Goal: Transaction & Acquisition: Purchase product/service

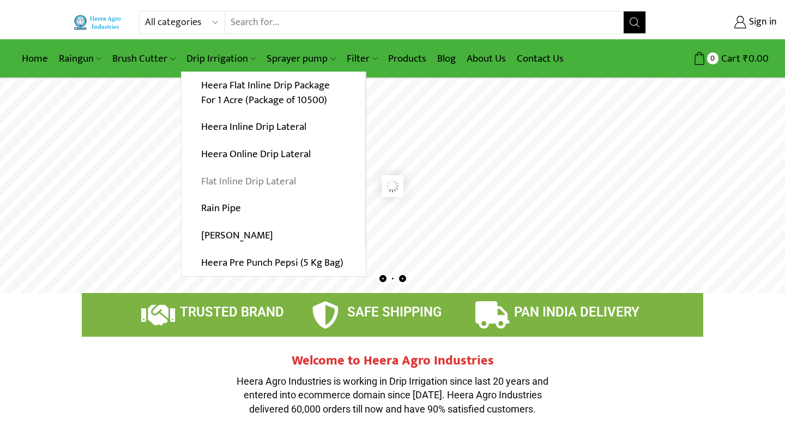
click at [245, 187] on link "Flat Inline Drip Lateral" at bounding box center [274, 180] width 184 height 27
click at [261, 182] on link "Flat Inline Drip Lateral" at bounding box center [274, 180] width 184 height 27
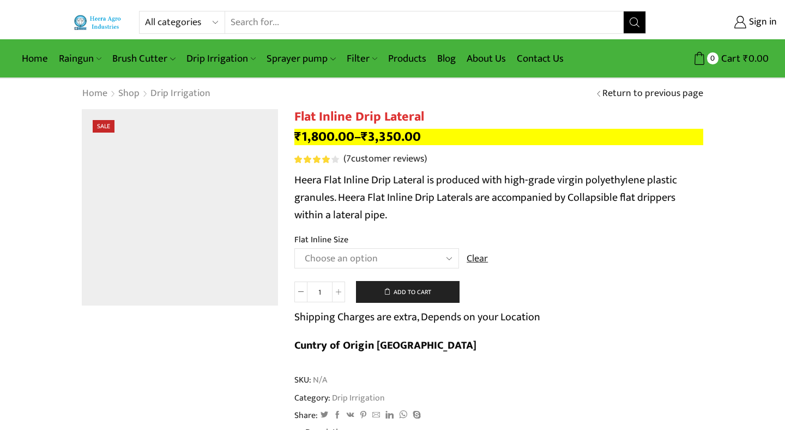
scroll to position [23, 0]
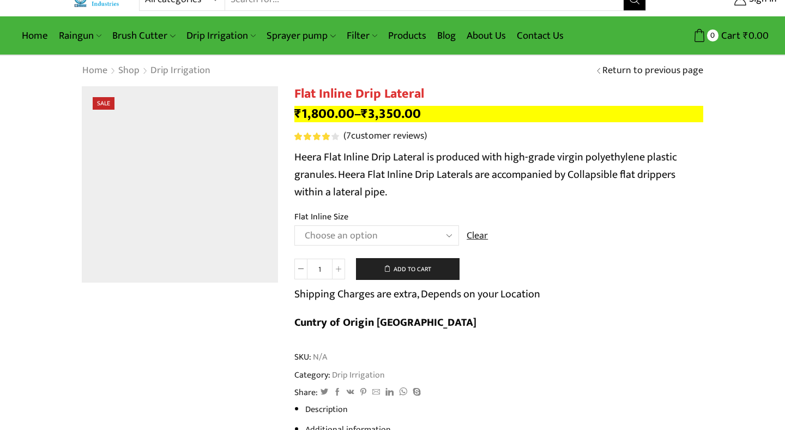
select select "12 MM 0.25 Thickness (30 CM)"
click option "12 MM 0.25 Thickness (30 CM)" at bounding box center [0, 0] width 0 height 0
click at [516, 236] on td "Choose an option 12 MM 0.25 Thickness (30 CM) 12 MM 0.25 Thickness (40 CM) 12 M…" at bounding box center [498, 240] width 409 height 30
click at [398, 34] on link "Products" at bounding box center [407, 36] width 49 height 26
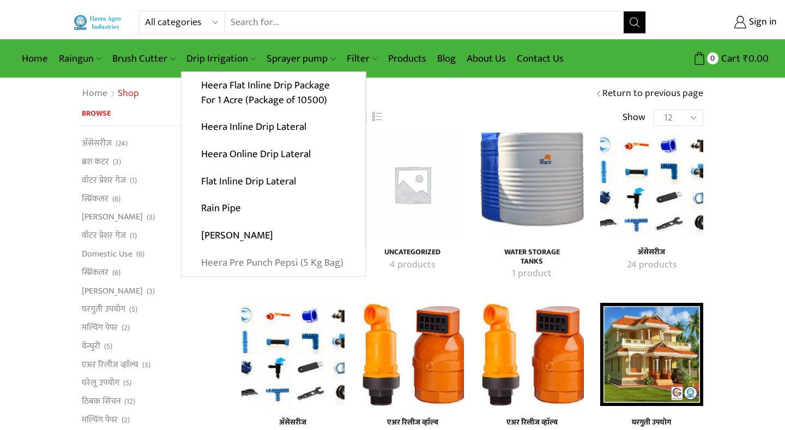
click at [293, 267] on link "Heera Pre Punch Pepsi (5 Kg Bag)" at bounding box center [274, 262] width 184 height 27
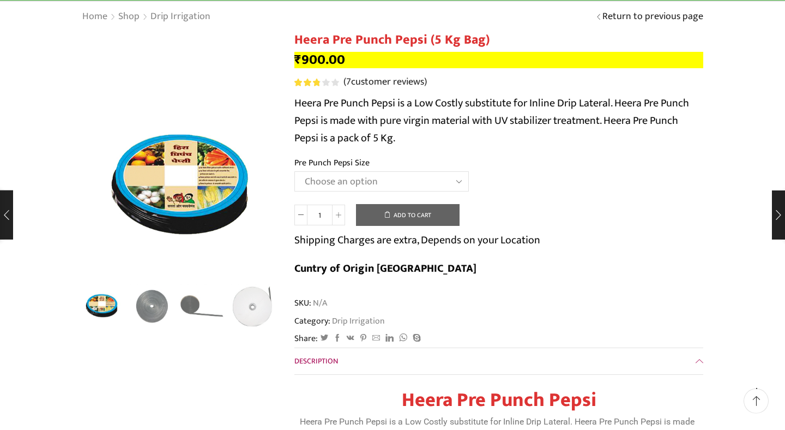
scroll to position [82, 0]
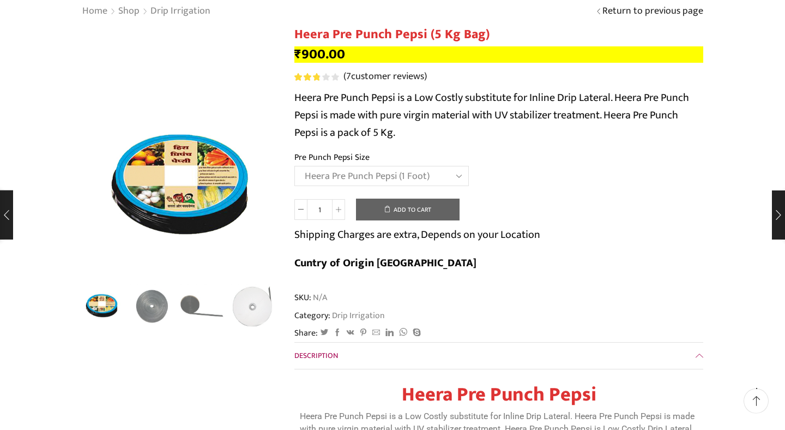
select select "Heera Pre Punch Pepsi (1 Foot)"
click at [559, 210] on div "Heera Pre Punch Pepsi (5 Kg Bag) quantity 1 Add to cart Shipping Charges are ex…" at bounding box center [498, 240] width 409 height 84
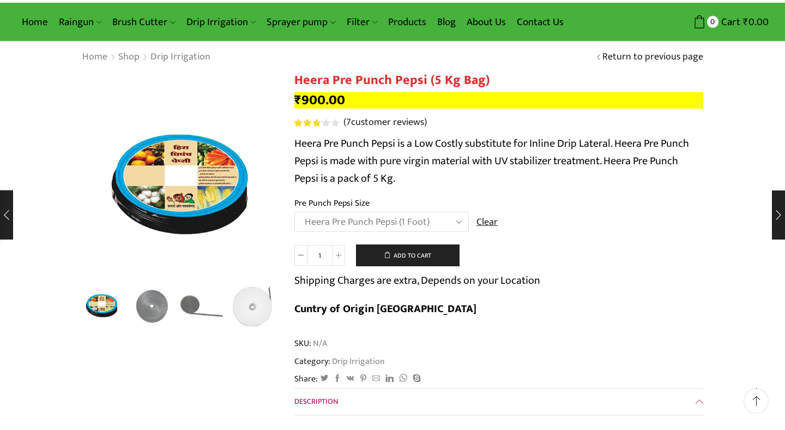
scroll to position [39, 0]
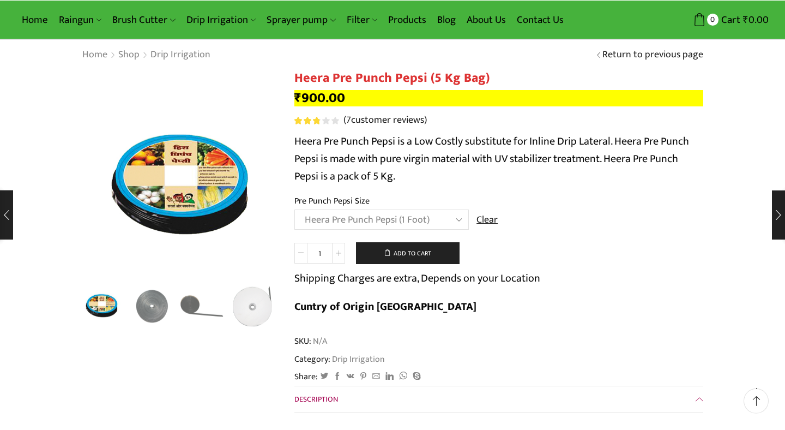
click at [341, 254] on icon at bounding box center [338, 252] width 5 height 5
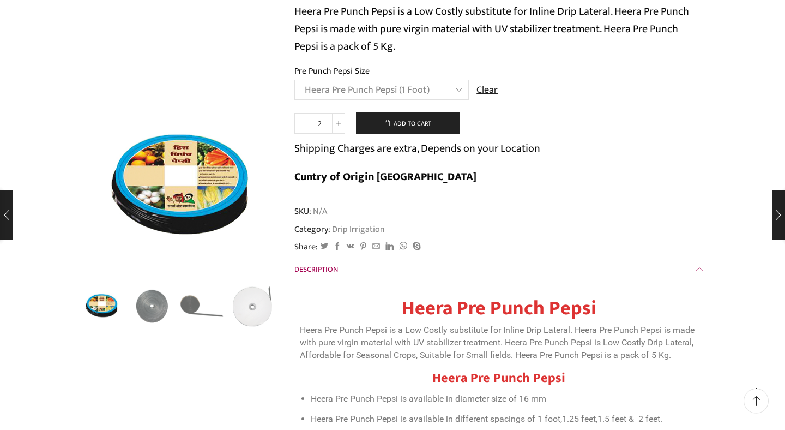
scroll to position [29, 0]
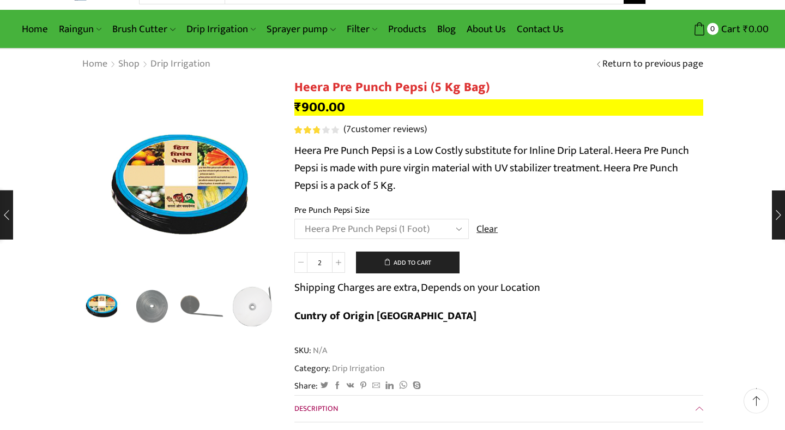
click at [298, 267] on span at bounding box center [300, 262] width 13 height 21
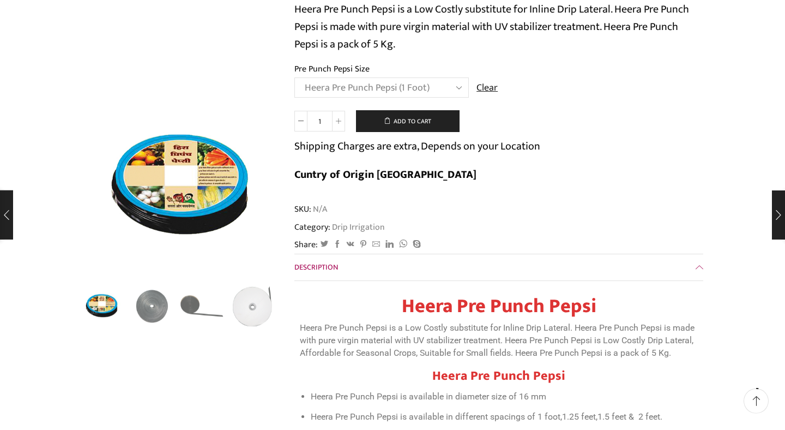
scroll to position [169, 0]
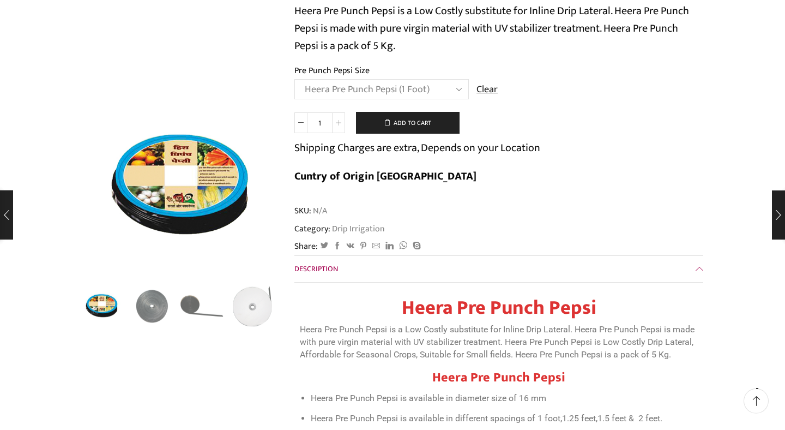
click at [340, 128] on span at bounding box center [338, 122] width 13 height 21
type input "2"
click at [412, 126] on button "Add to cart" at bounding box center [408, 123] width 104 height 22
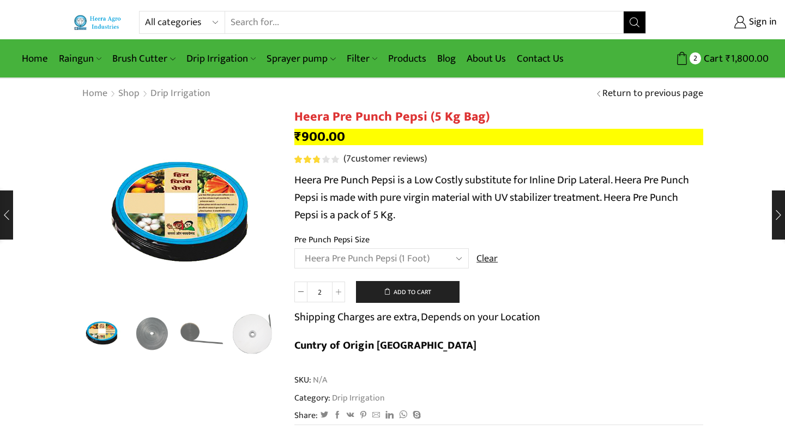
click at [677, 272] on td "Choose an option Heera Pre Punch Pepsi (1 Foot) Heera Pre Punch Pepsi (1.25 Fee…" at bounding box center [498, 263] width 409 height 30
click at [405, 295] on button "Add to cart" at bounding box center [408, 292] width 104 height 22
click at [419, 61] on link "Products" at bounding box center [407, 59] width 49 height 26
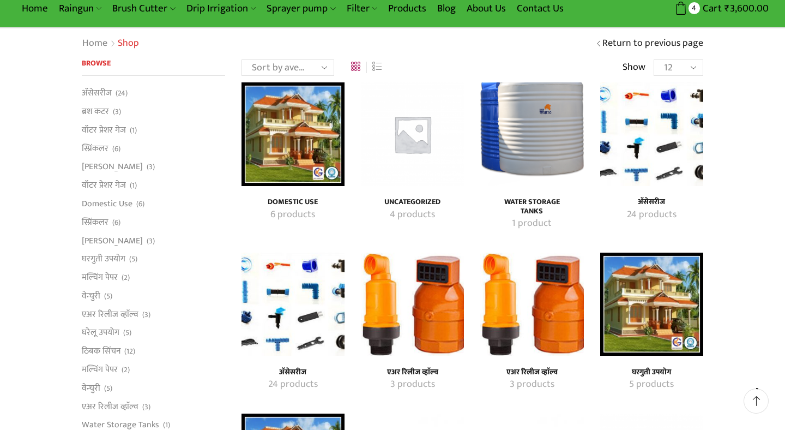
scroll to position [52, 0]
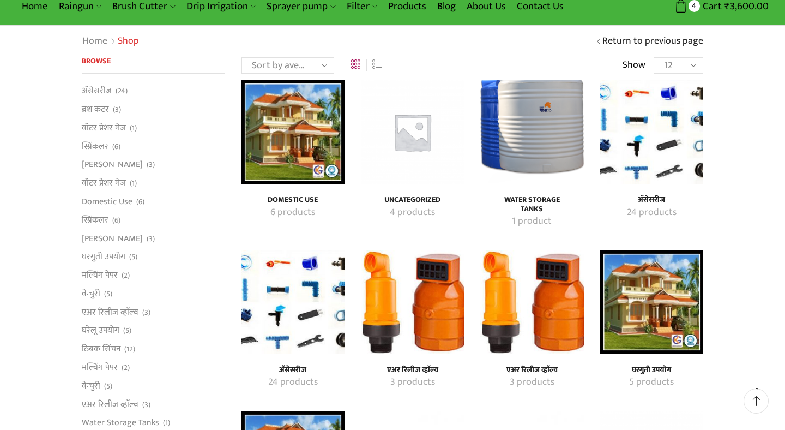
click at [653, 119] on img "Visit product category अ‍ॅसेसरीज" at bounding box center [651, 131] width 103 height 103
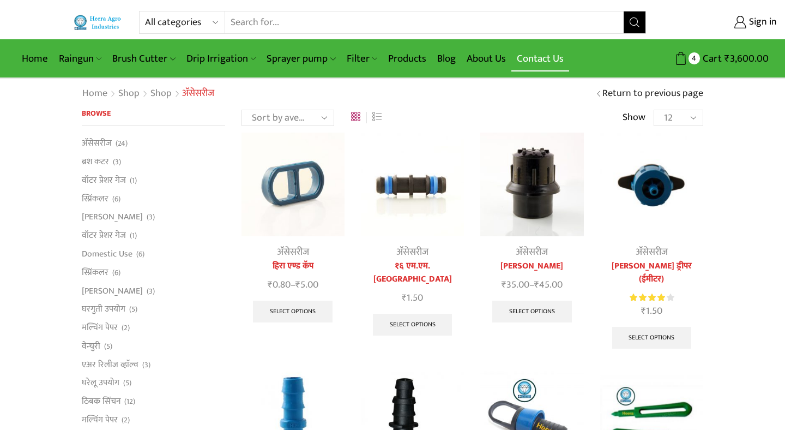
click at [538, 57] on link "Contact Us" at bounding box center [540, 59] width 58 height 26
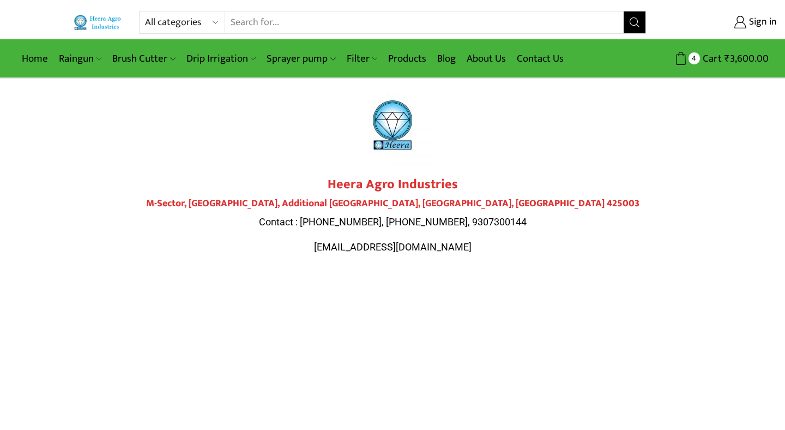
click at [598, 215] on p "Contact : 9284000511, 9307300143, 9307300144" at bounding box center [392, 222] width 611 height 14
click at [222, 152] on div at bounding box center [392, 125] width 611 height 82
click at [519, 153] on div at bounding box center [392, 125] width 611 height 82
click at [417, 59] on link "Products" at bounding box center [407, 59] width 49 height 26
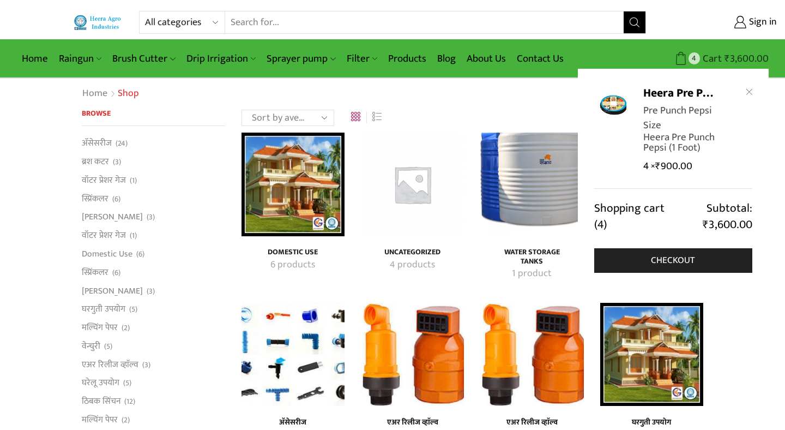
click at [728, 57] on span "₹" at bounding box center [727, 58] width 5 height 17
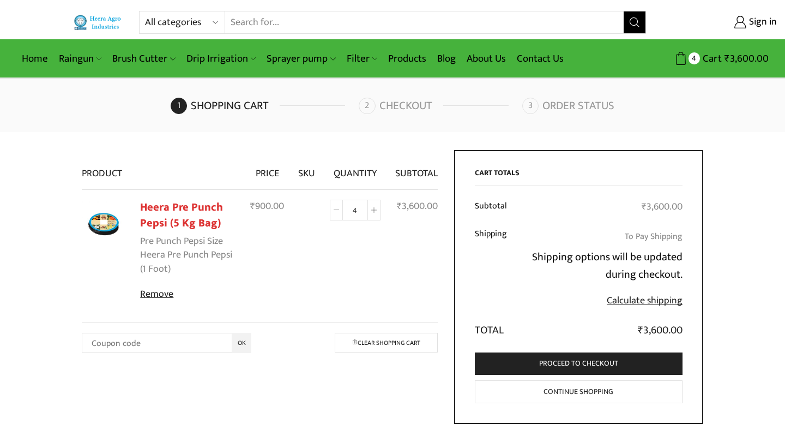
click at [339, 210] on icon at bounding box center [336, 209] width 5 height 5
type input "2"
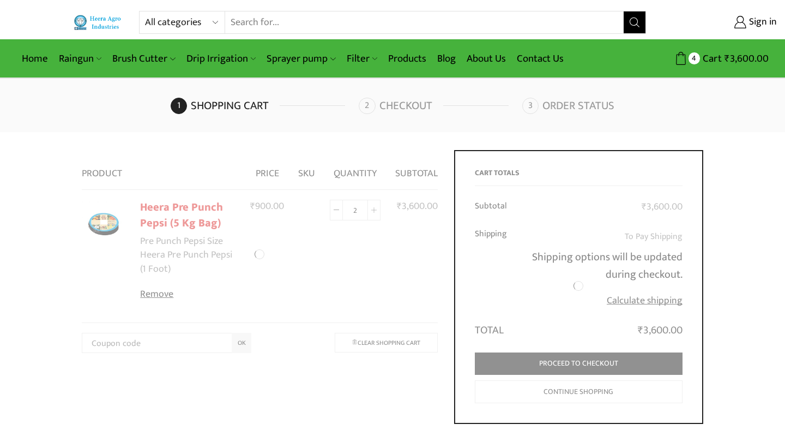
click at [356, 286] on div at bounding box center [260, 254] width 356 height 208
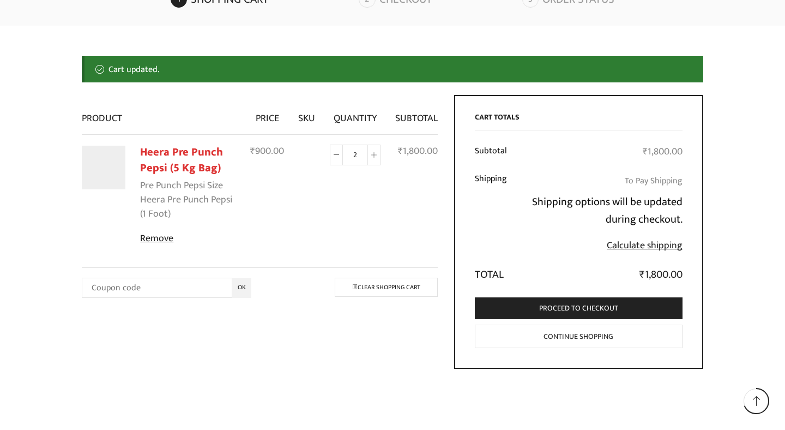
scroll to position [107, 0]
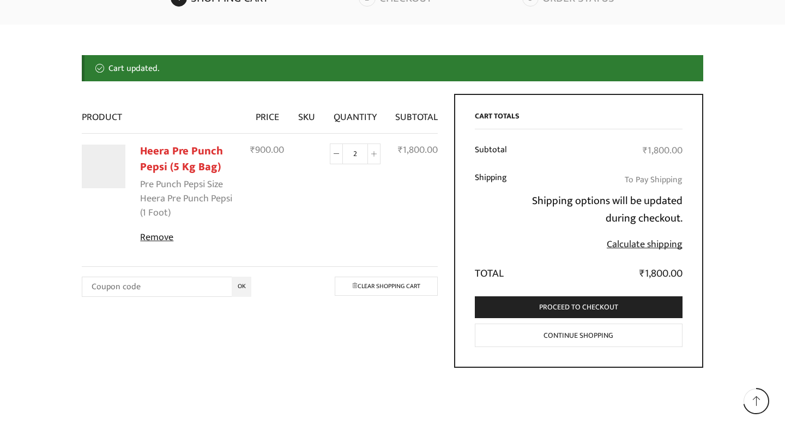
click at [172, 25] on div "All categories Accessories Air Release Valve Brush Cutter Domestic Use Drip Irr…" at bounding box center [392, 174] width 785 height 563
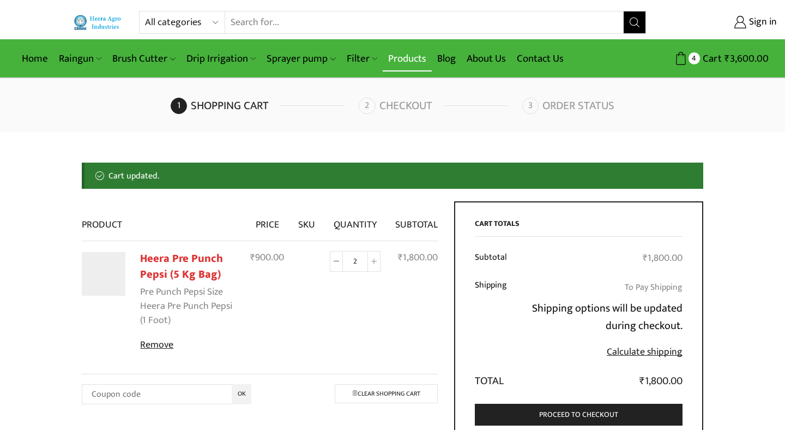
click at [406, 63] on link "Products" at bounding box center [407, 59] width 49 height 26
click at [407, 65] on link "Products" at bounding box center [407, 59] width 49 height 26
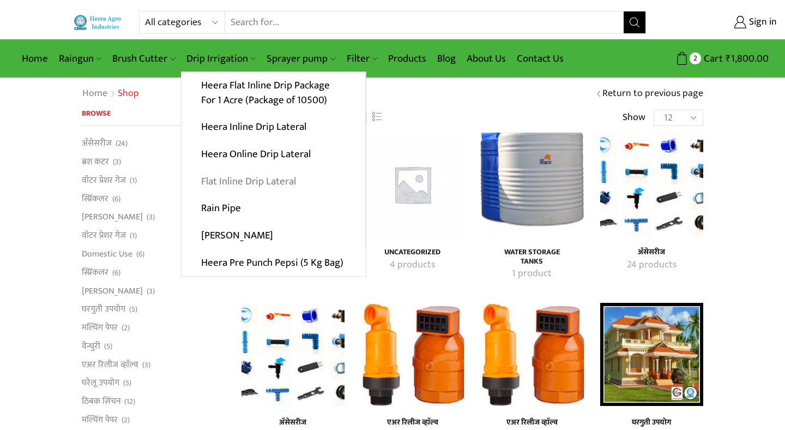
click at [248, 182] on link "Flat Inline Drip Lateral" at bounding box center [274, 180] width 184 height 27
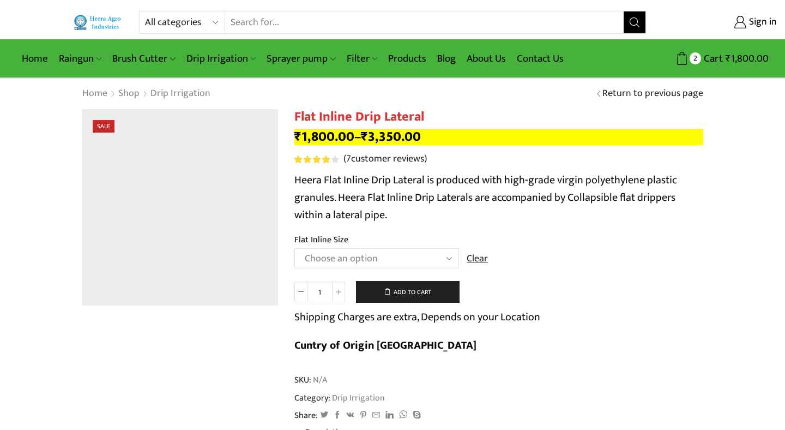
click at [294, 248] on select "Choose an option 12 MM 0.25 Thickness (30 CM) 12 MM 0.25 Thickness (40 CM) 12 M…" at bounding box center [376, 258] width 165 height 20
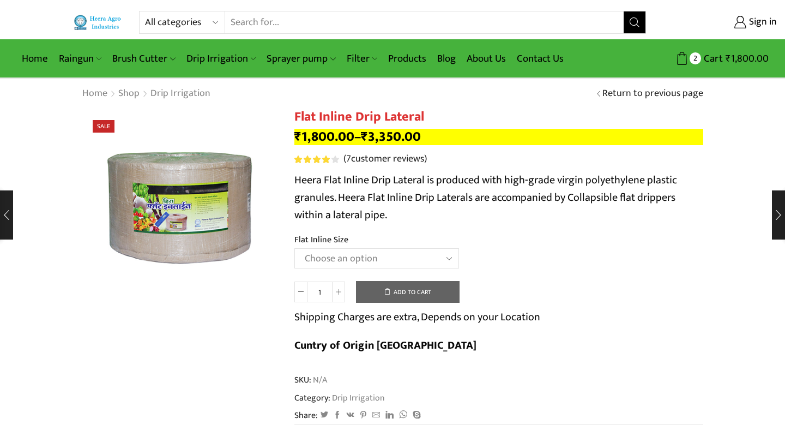
select select "16 MM 0.40 Thickness (30 CM)"
click option "16 MM 0.40 Thickness (30 CM)" at bounding box center [0, 0] width 0 height 0
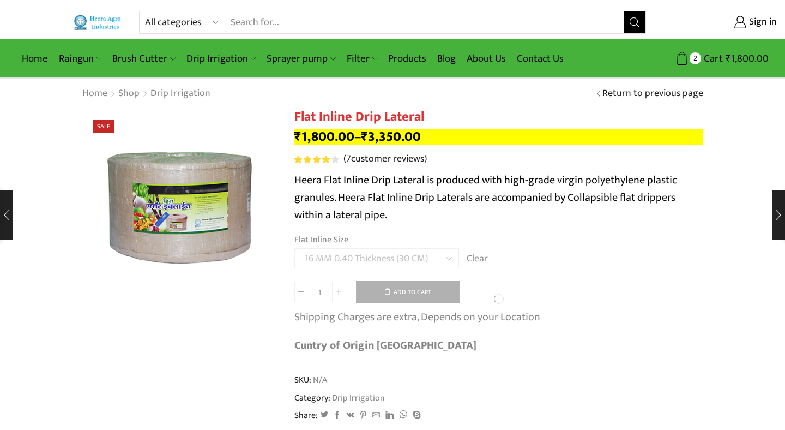
click at [466, 119] on h1 "Flat Inline Drip Lateral" at bounding box center [498, 117] width 409 height 16
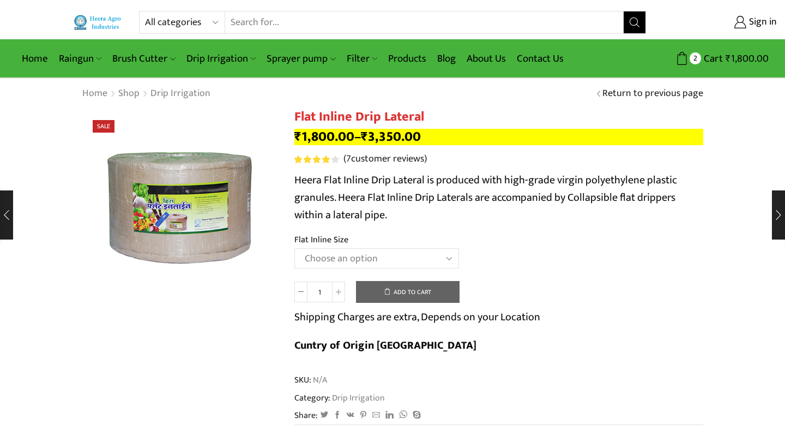
click at [294, 248] on select "Choose an option 12 MM 0.25 Thickness (30 CM) 12 MM 0.25 Thickness (40 CM) 12 M…" at bounding box center [376, 258] width 165 height 20
select select "16 MM 0.20 Thickness (30 CM)"
click option "16 MM 0.20 Thickness (30 CM)" at bounding box center [0, 0] width 0 height 0
click at [411, 294] on button "Add to cart" at bounding box center [408, 292] width 104 height 22
click at [294, 248] on select "Choose an option 12 MM 0.25 Thickness (30 CM) 12 MM 0.25 Thickness (40 CM) 12 M…" at bounding box center [376, 258] width 165 height 20
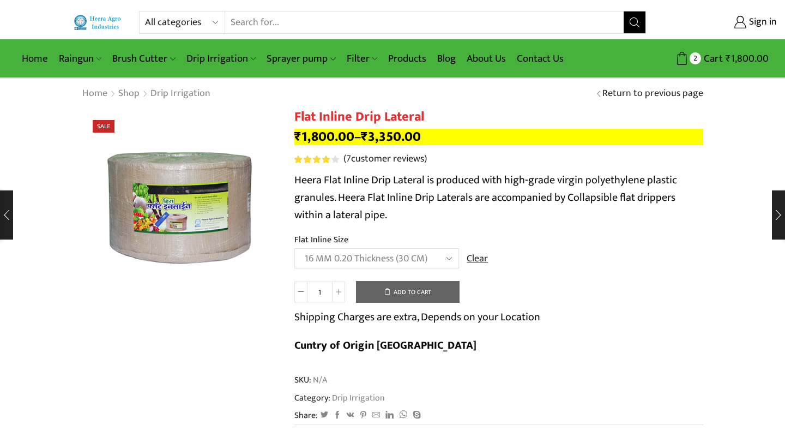
click option "16 MM 0.20 Thickness (30 CM)" at bounding box center [0, 0] width 0 height 0
click at [481, 262] on link "Clear" at bounding box center [477, 259] width 21 height 14
click at [450, 260] on select "Choose an option 12 MM 0.25 Thickness (30 CM) 12 MM 0.25 Thickness (40 CM) 12 M…" at bounding box center [376, 258] width 165 height 20
click option "16 MM 0.25 Thickness (30 CM)" at bounding box center [0, 0] width 0 height 0
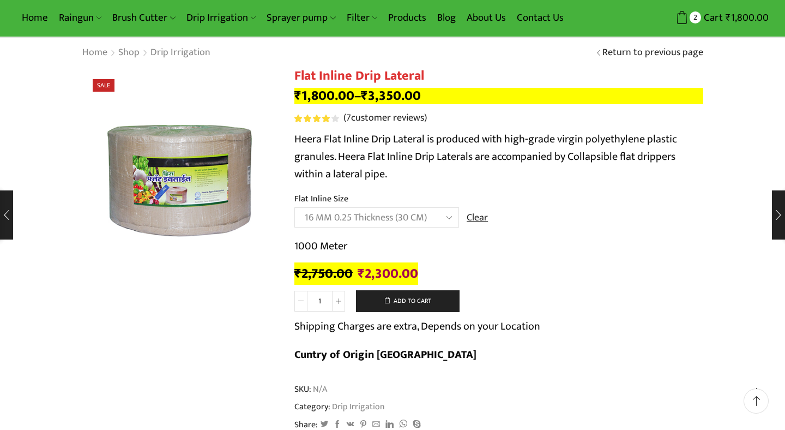
scroll to position [42, 0]
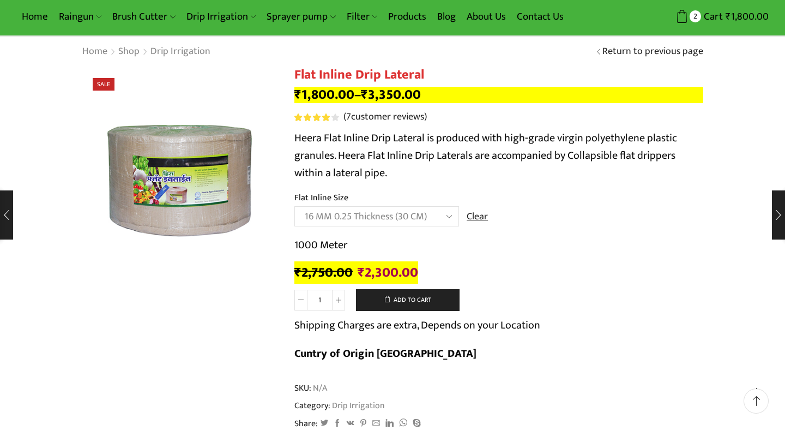
click at [294, 206] on select "Choose an option 12 MM 0.25 Thickness (30 CM) 12 MM 0.25 Thickness (40 CM) 12 M…" at bounding box center [376, 216] width 165 height 20
click option "16 MM 0.20 Thickness (40 CM)" at bounding box center [0, 0] width 0 height 0
click at [294, 206] on select "Choose an option 12 MM 0.25 Thickness (30 CM) 12 MM 0.25 Thickness (40 CM) 12 M…" at bounding box center [376, 216] width 165 height 20
click option "16 MM 0.50 Thickness (40 CM)" at bounding box center [0, 0] width 0 height 0
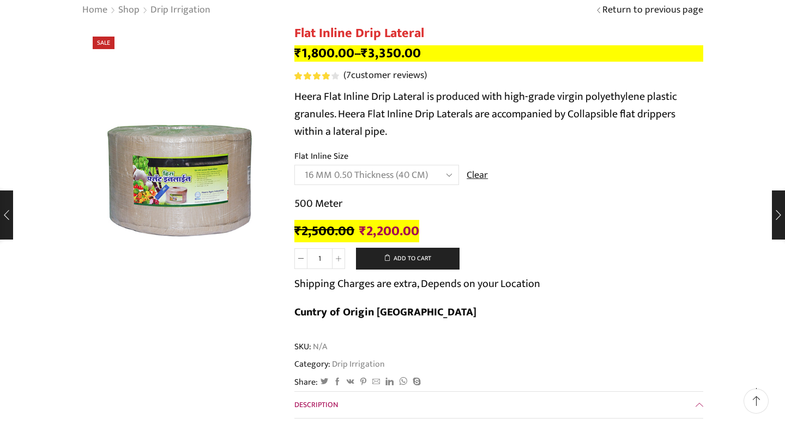
scroll to position [93, 0]
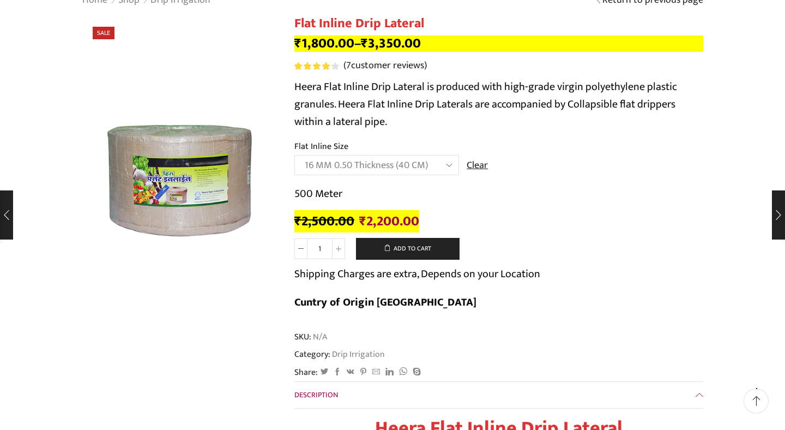
click at [294, 155] on select "Choose an option 12 MM 0.25 Thickness (30 CM) 12 MM 0.25 Thickness (40 CM) 12 M…" at bounding box center [376, 165] width 165 height 20
click option "16 MM 0.20 Thickness (40 CM)" at bounding box center [0, 0] width 0 height 0
click at [294, 155] on select "Choose an option 12 MM 0.25 Thickness (30 CM) 12 MM 0.25 Thickness (40 CM) 12 M…" at bounding box center [376, 165] width 165 height 20
select select "16 MM 0.25 Thickness (30 CM)"
click option "16 MM 0.25 Thickness (30 CM)" at bounding box center [0, 0] width 0 height 0
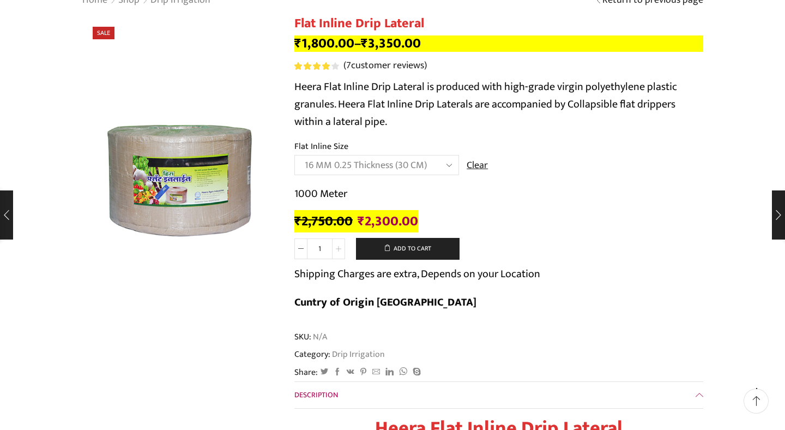
click at [341, 251] on icon at bounding box center [338, 248] width 5 height 5
type input "2"
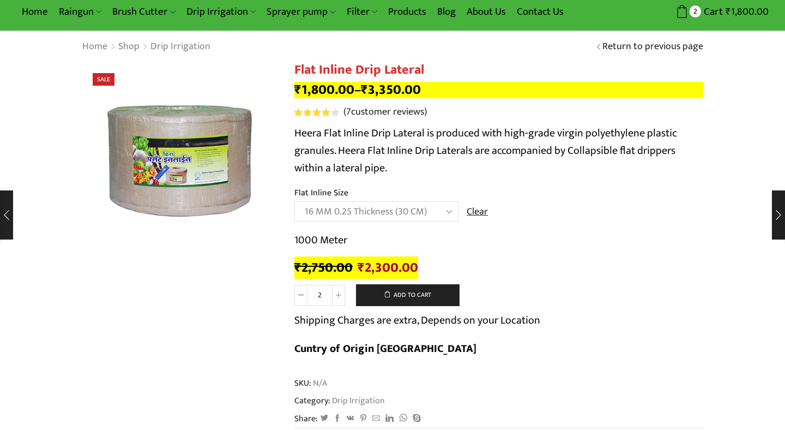
scroll to position [0, 0]
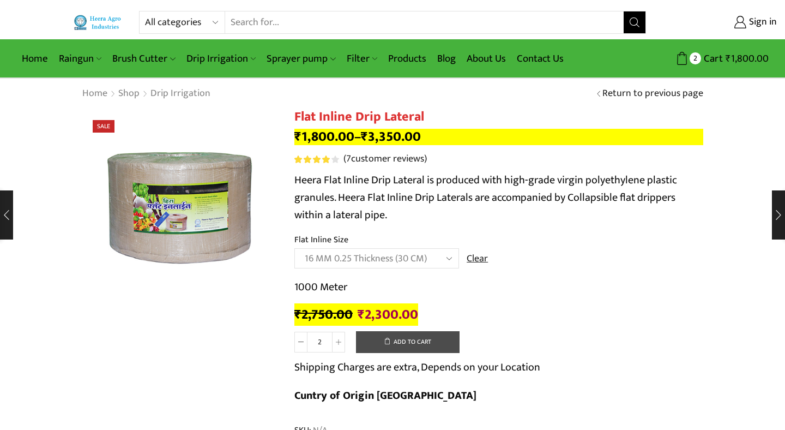
click at [406, 343] on button "Add to cart" at bounding box center [408, 342] width 104 height 22
click at [411, 59] on link "Products" at bounding box center [407, 59] width 49 height 26
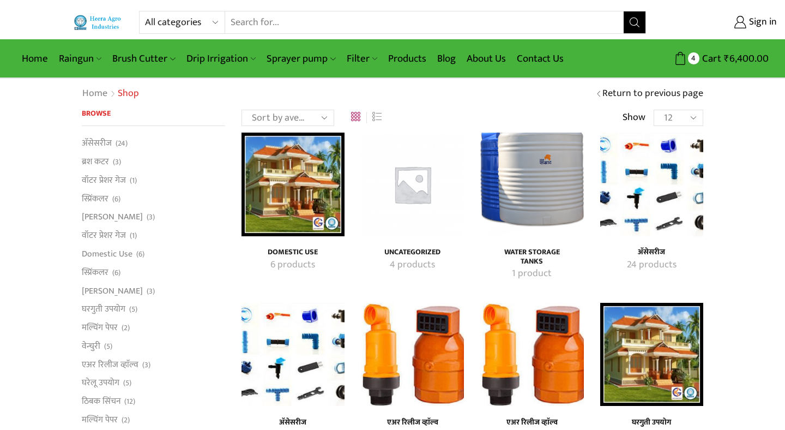
click at [638, 197] on img "Visit product category अ‍ॅसेसरीज" at bounding box center [651, 183] width 103 height 103
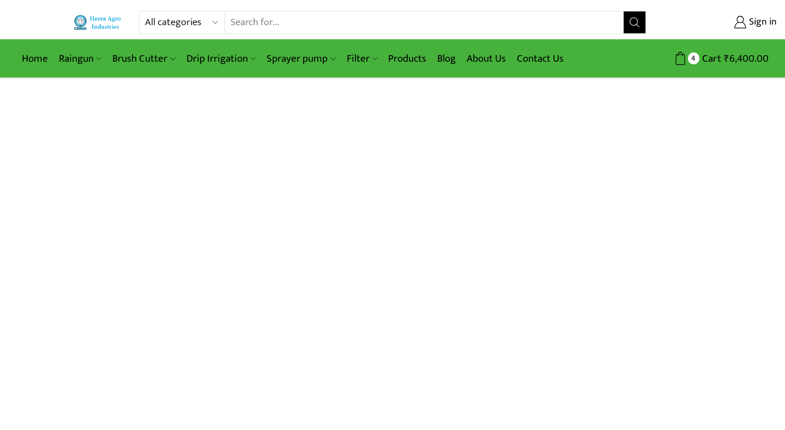
click at [593, 79] on html "All categories Accessories Air Release Valve Brush Cutter Domestic Use Drip Irr…" at bounding box center [392, 39] width 785 height 79
click at [694, 58] on span "4" at bounding box center [693, 57] width 11 height 11
